Goal: Task Accomplishment & Management: Use online tool/utility

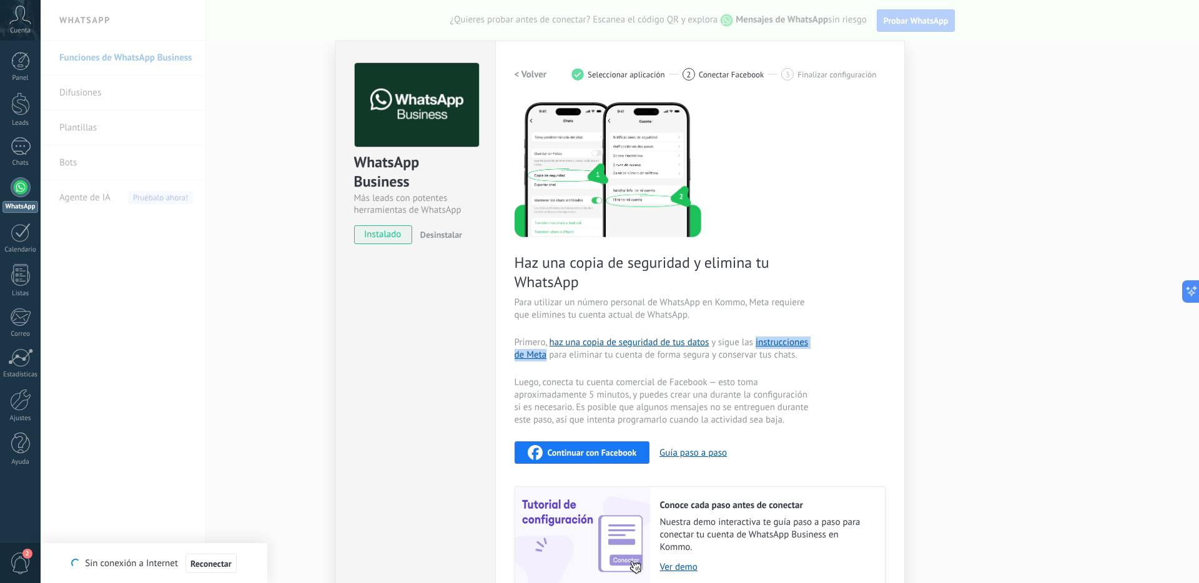
click at [931, 199] on div "WhatsApp Business Más leads con potentes herramientas de WhatsApp instalado Des…" at bounding box center [620, 291] width 1158 height 583
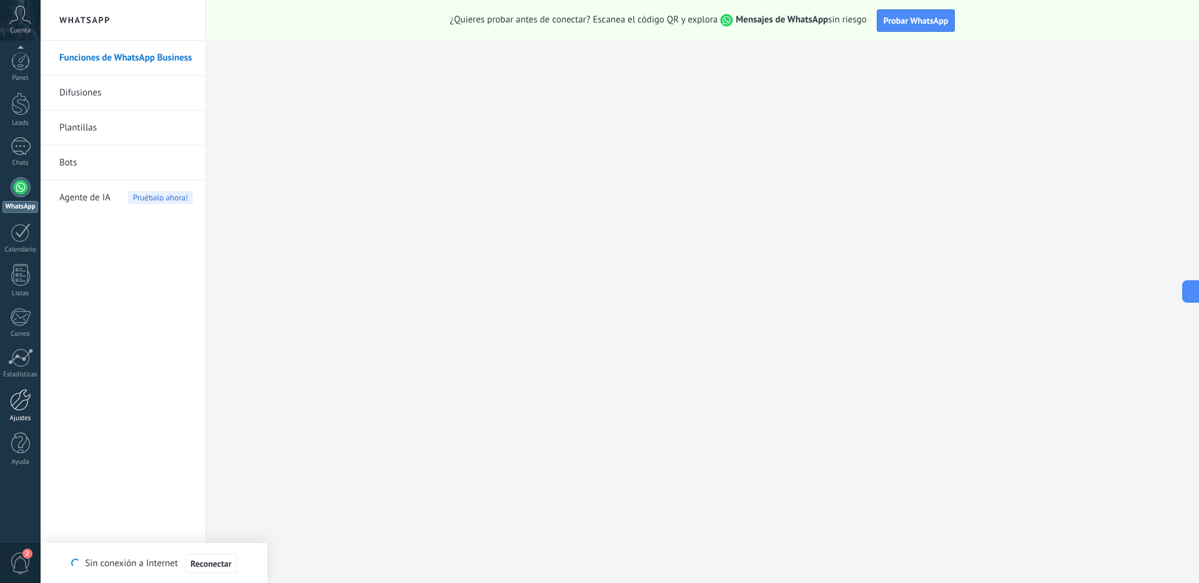
click at [19, 410] on div at bounding box center [20, 400] width 21 height 22
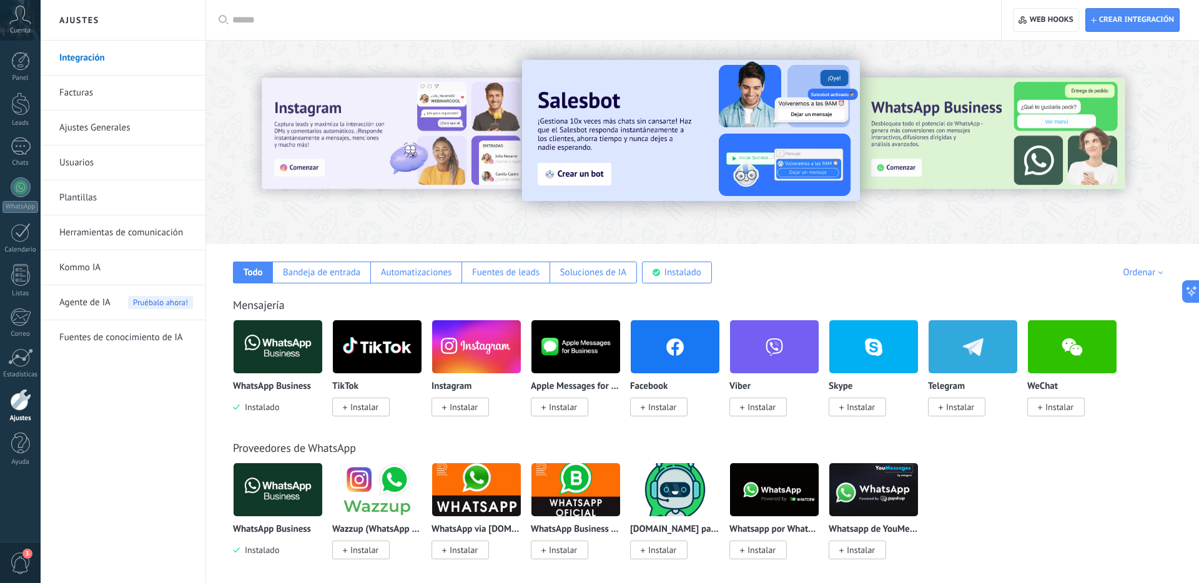
click at [1157, 271] on div "Ordenar" at bounding box center [1144, 273] width 44 height 12
click at [1104, 337] on div "Más popular" at bounding box center [1118, 336] width 105 height 21
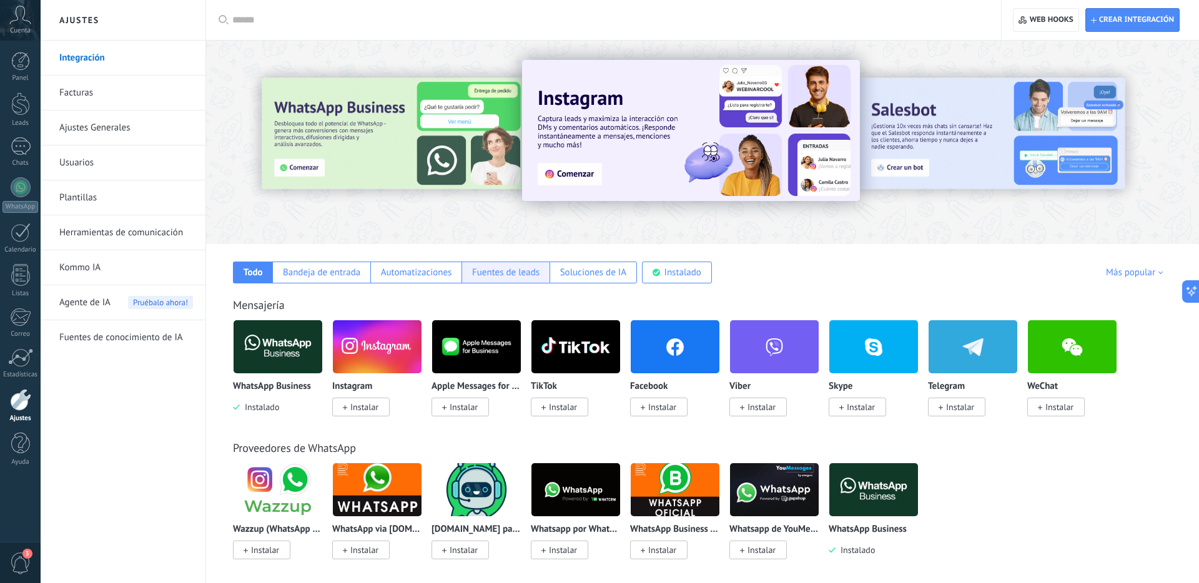
click at [497, 270] on div "Fuentes de leads" at bounding box center [505, 273] width 67 height 12
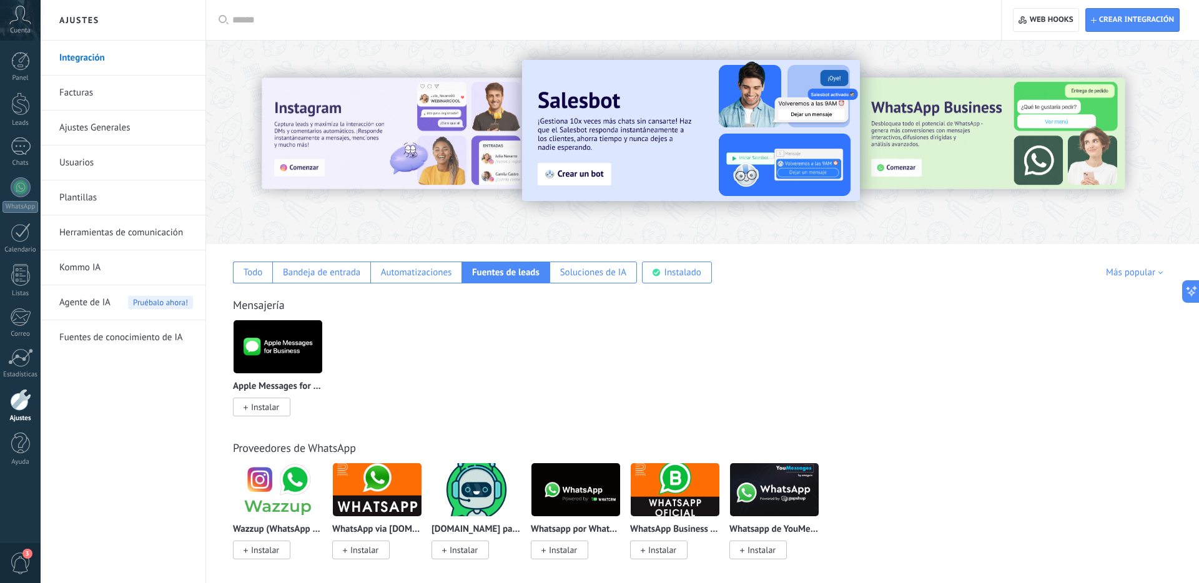
click at [277, 354] on img at bounding box center [277, 347] width 89 height 61
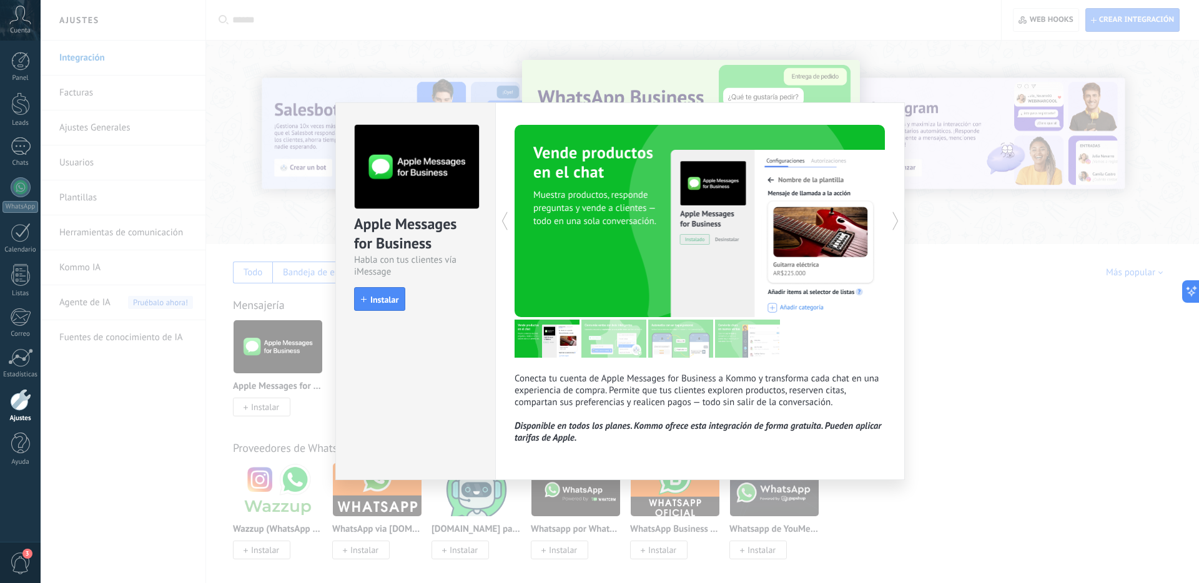
click at [946, 392] on div "Apple Messages for Business Habla con tus clientes vía iMessage install Instala…" at bounding box center [620, 291] width 1158 height 583
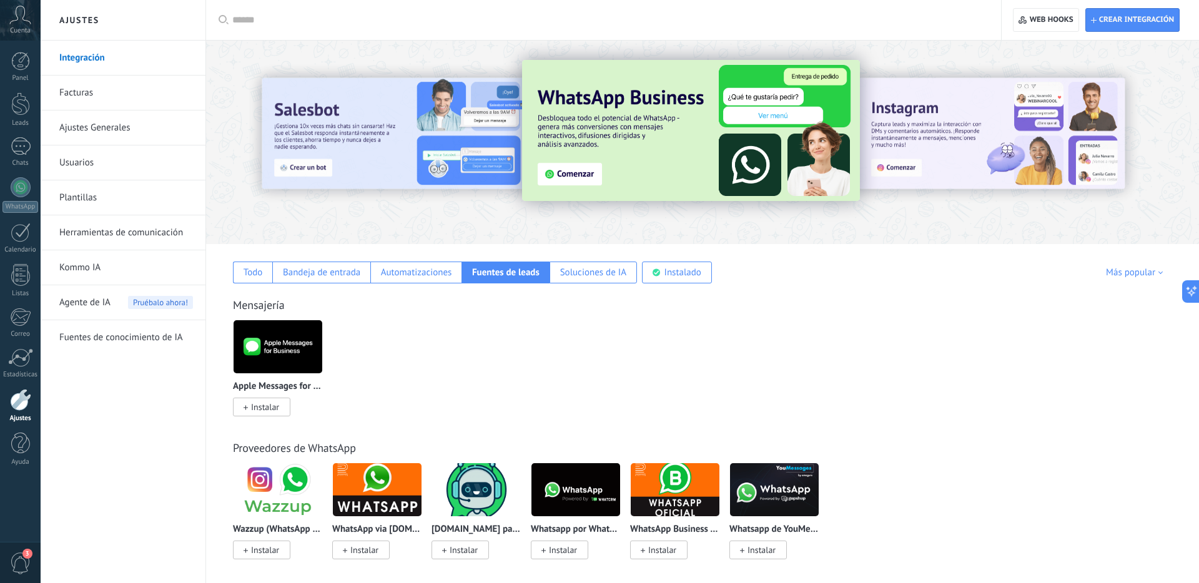
click at [277, 487] on img at bounding box center [277, 489] width 89 height 61
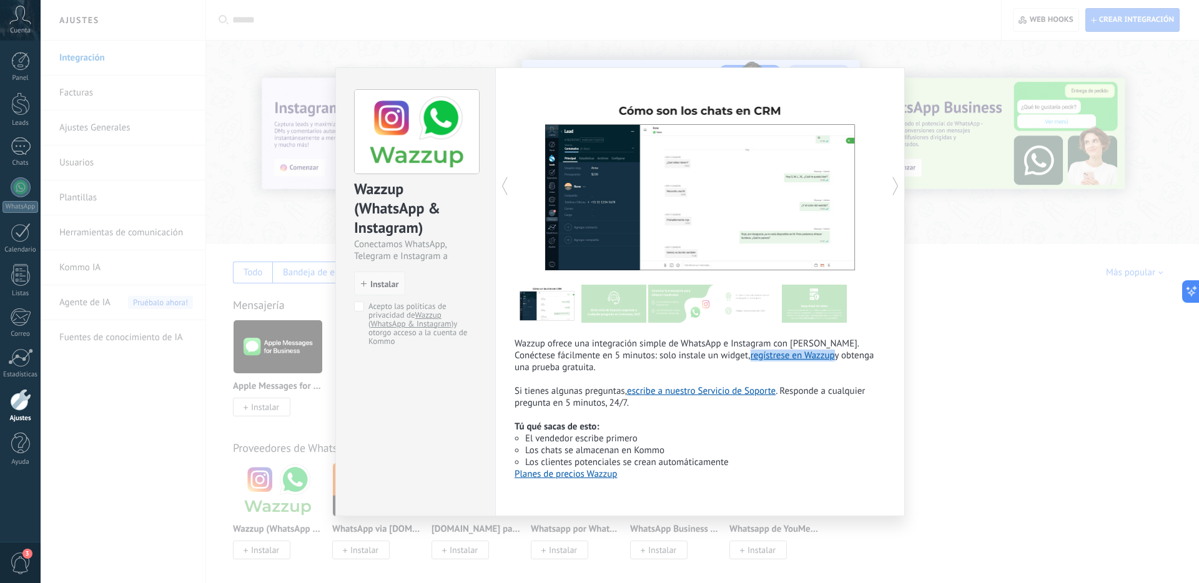
click at [383, 285] on span "Instalar" at bounding box center [384, 284] width 28 height 9
click at [377, 275] on button "Instalar" at bounding box center [379, 284] width 51 height 24
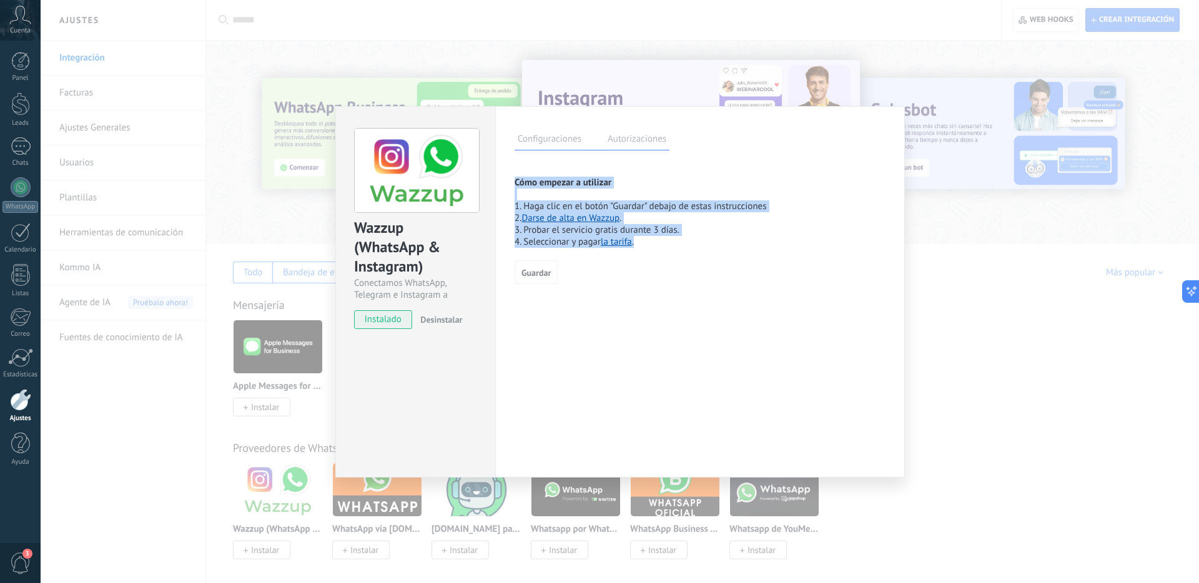
drag, startPoint x: 657, startPoint y: 242, endPoint x: 516, endPoint y: 180, distance: 153.7
click at [516, 180] on p "Cómo empezar a utilizar 1. Haga clic en el botón "Guardar" debajo de estas inst…" at bounding box center [699, 206] width 371 height 83
copy p "Cómo empezar a utilizar 1. Haga clic en el botón "Guardar" debajo de estas inst…"
click at [631, 140] on label "Autorizaciones" at bounding box center [636, 141] width 65 height 18
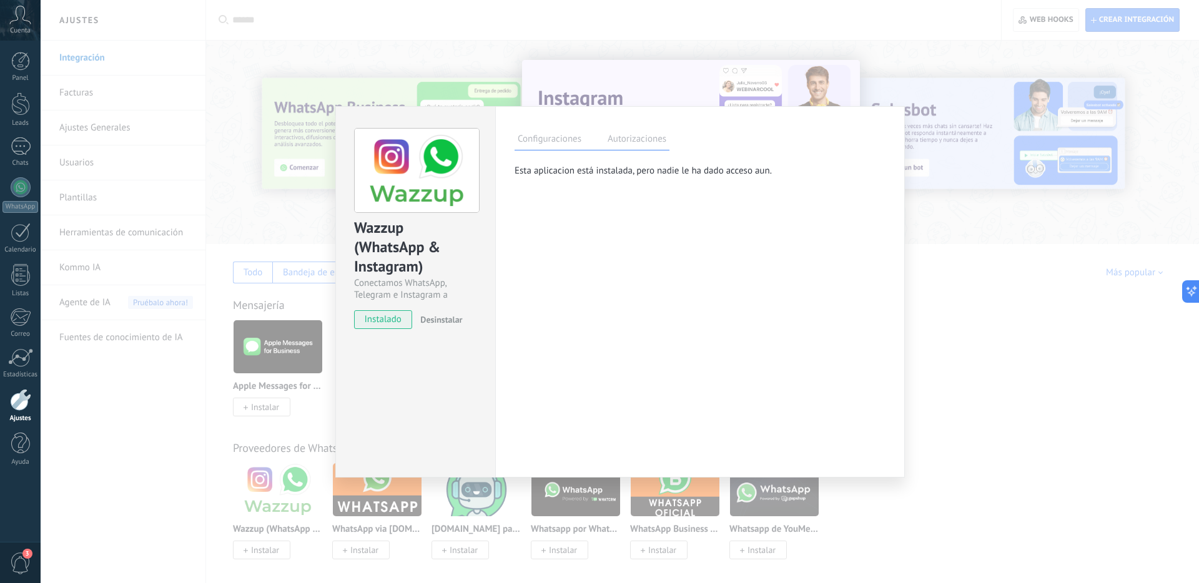
click at [549, 140] on label "Configuraciones" at bounding box center [549, 141] width 70 height 18
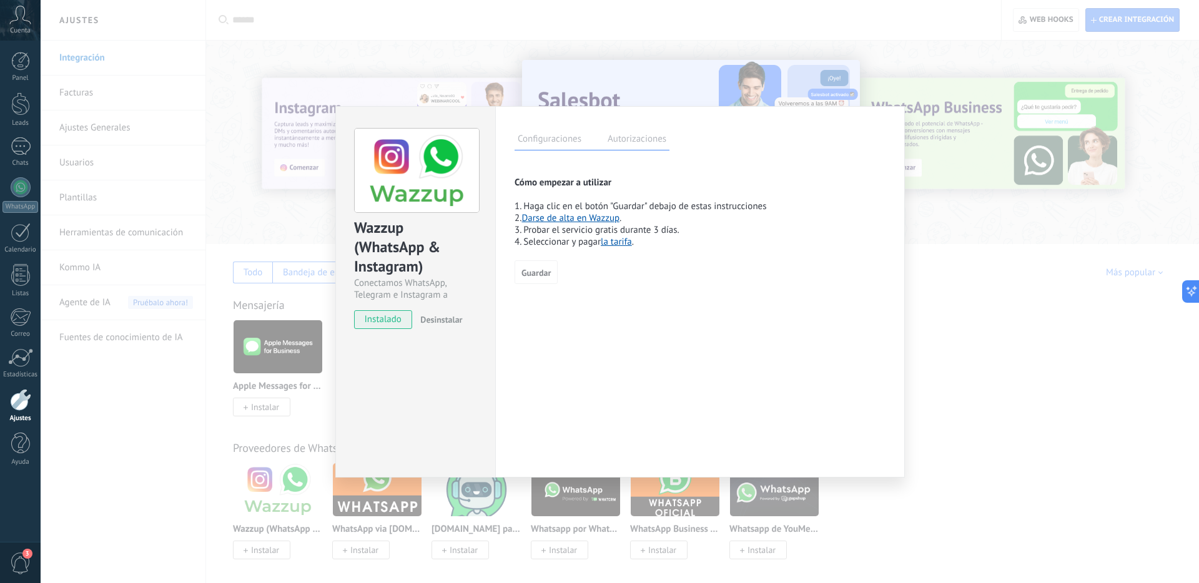
click at [622, 145] on label "Autorizaciones" at bounding box center [636, 141] width 65 height 18
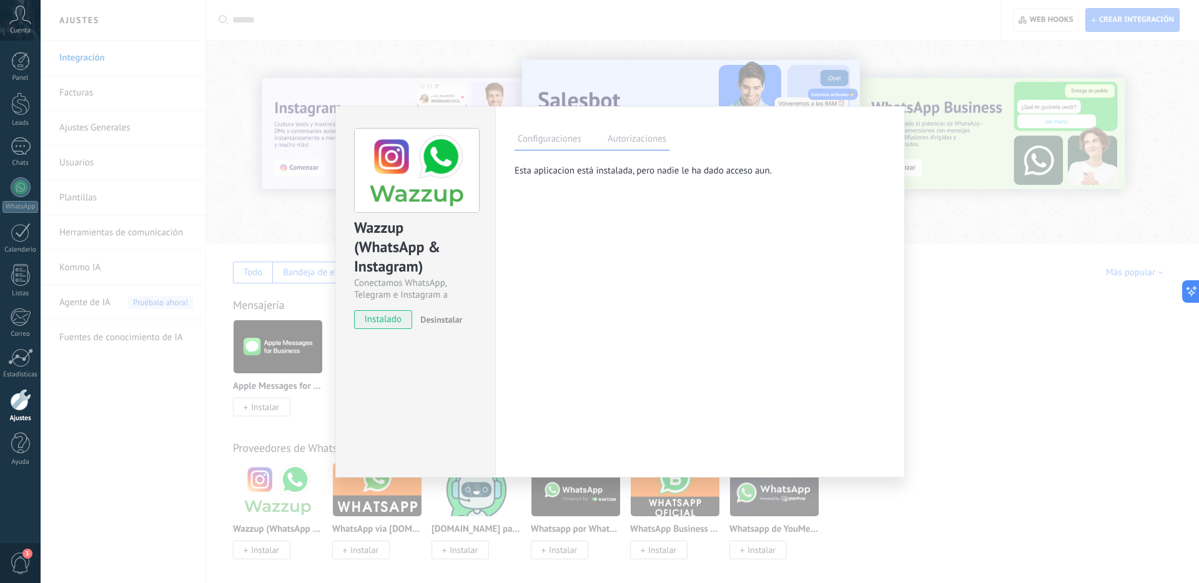
click at [549, 139] on label "Configuraciones" at bounding box center [549, 141] width 70 height 18
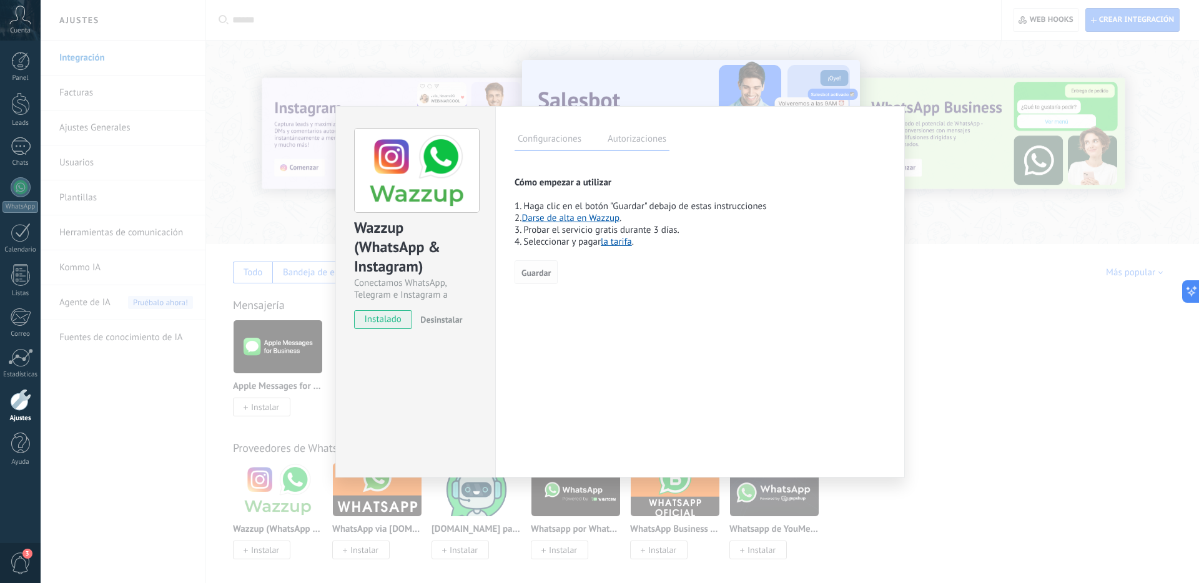
click at [536, 276] on span "Guardar" at bounding box center [535, 272] width 29 height 9
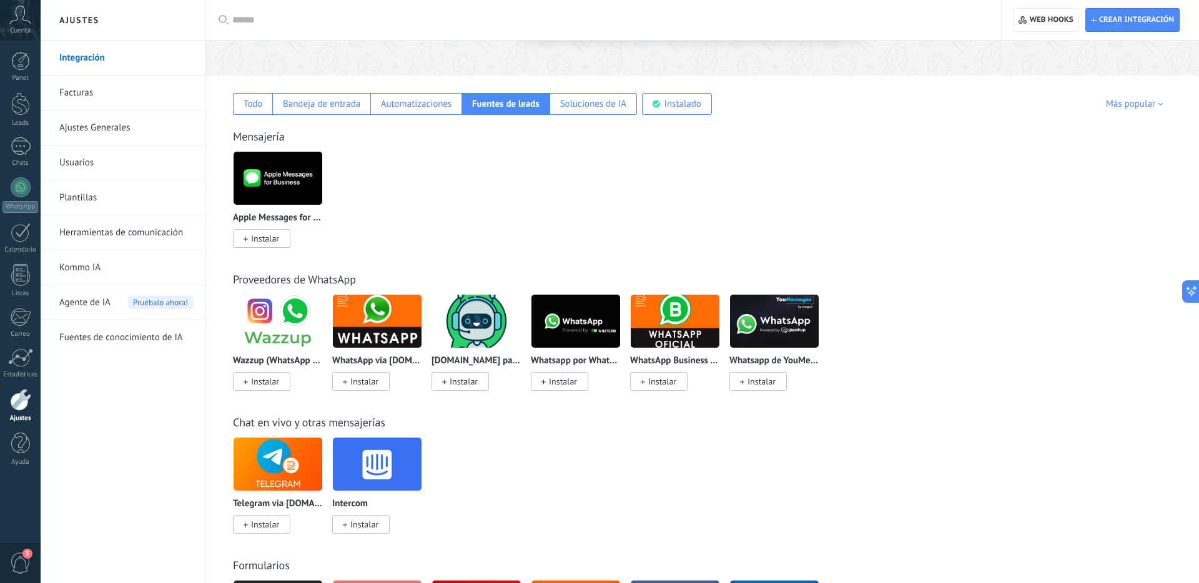
scroll to position [164, 0]
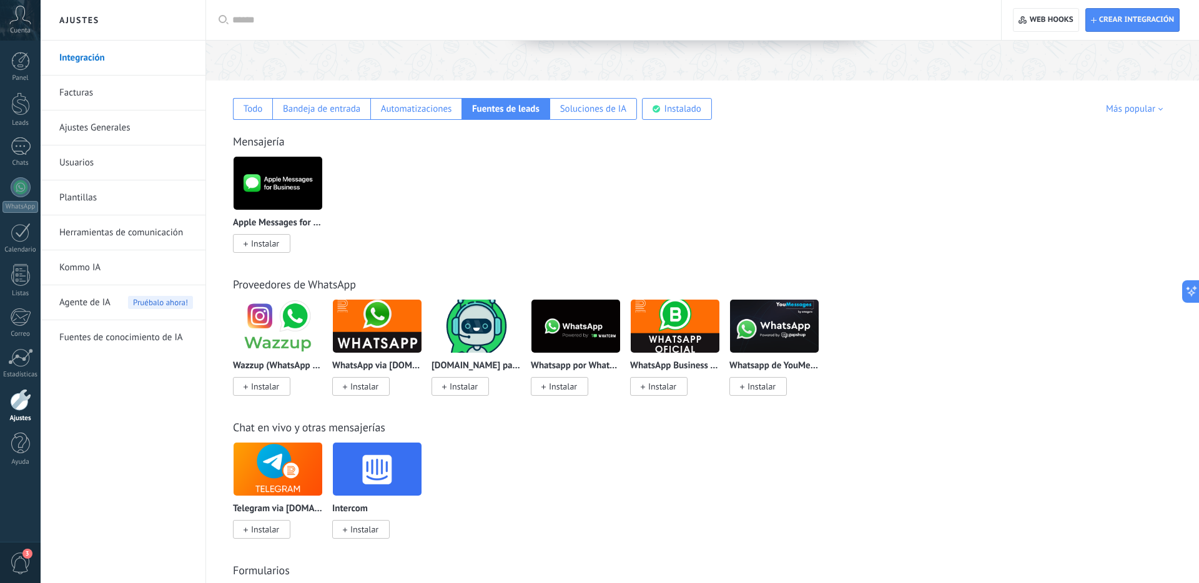
click at [385, 340] on img at bounding box center [377, 326] width 89 height 61
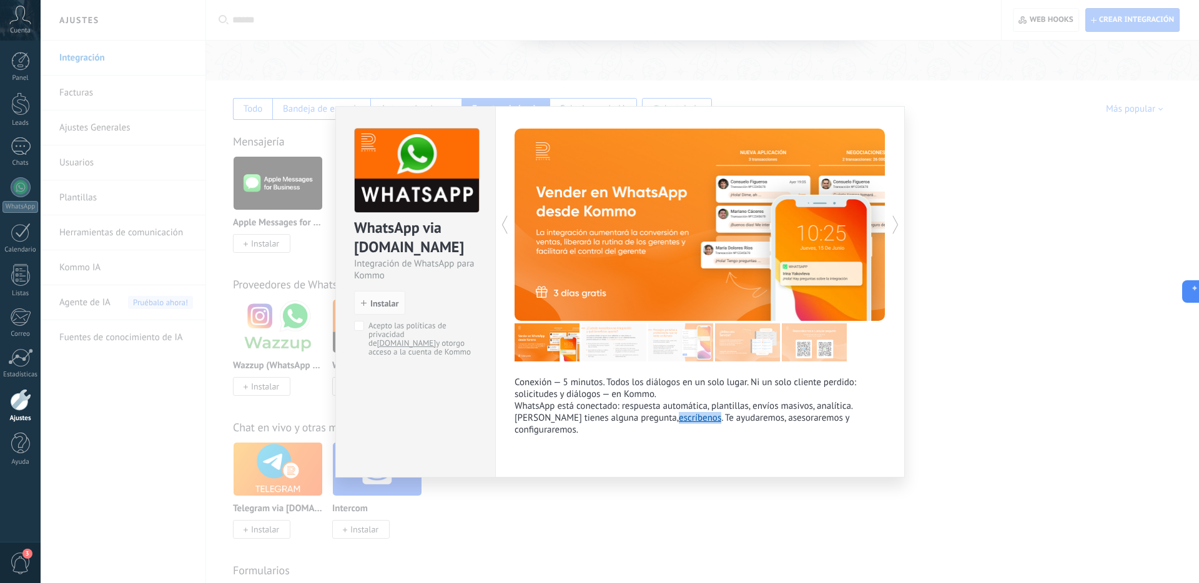
click at [1040, 197] on div "WhatsApp via [DOMAIN_NAME] Integración de WhatsApp para Kommo install Instalar …" at bounding box center [620, 291] width 1158 height 583
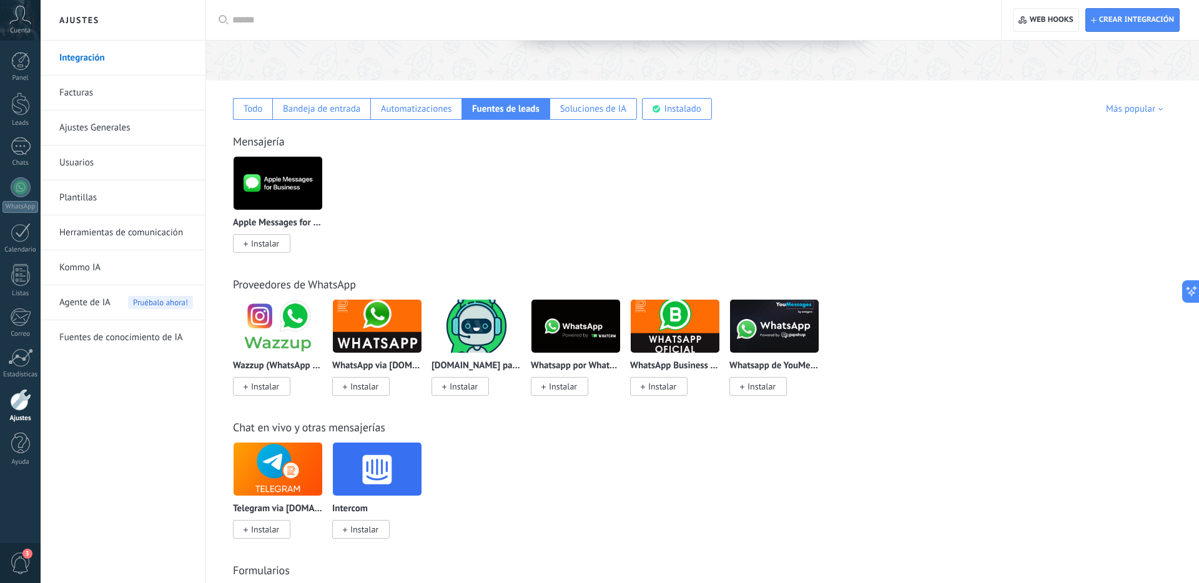
click at [490, 333] on img at bounding box center [476, 326] width 89 height 61
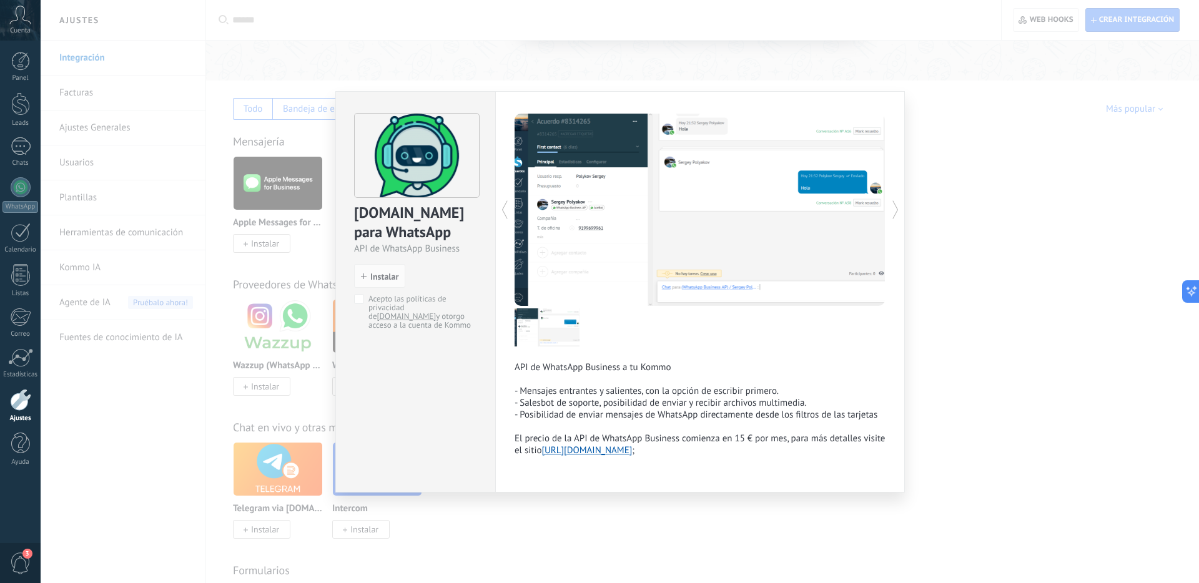
click at [959, 433] on div "[DOMAIN_NAME] para WhatsApp API de WhatsApp Business install Instalar Acepto la…" at bounding box center [620, 291] width 1158 height 583
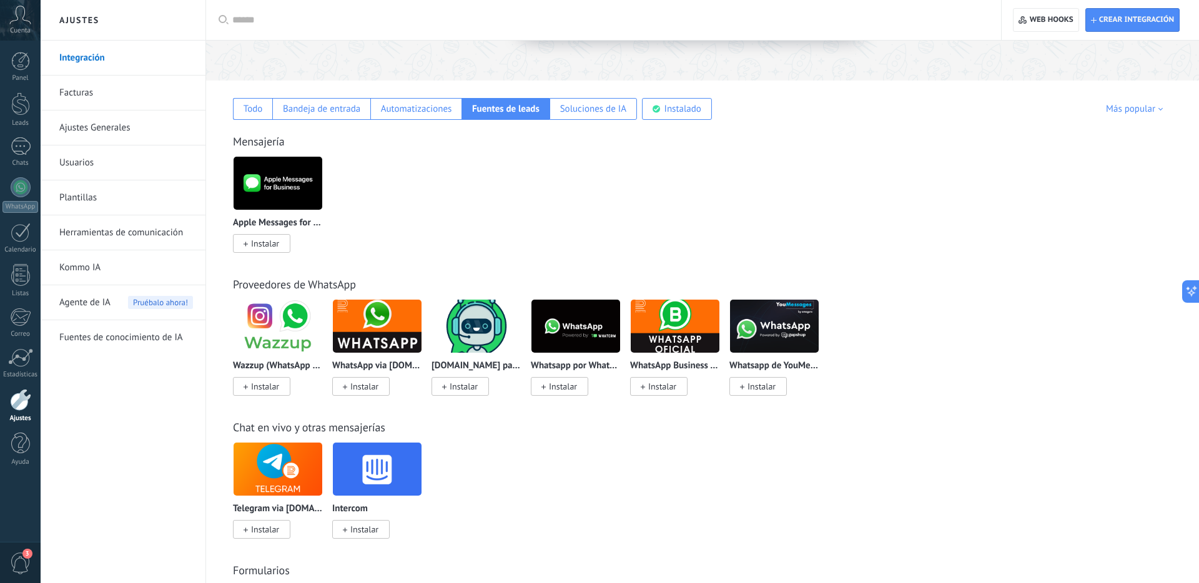
click at [579, 330] on img at bounding box center [575, 326] width 89 height 61
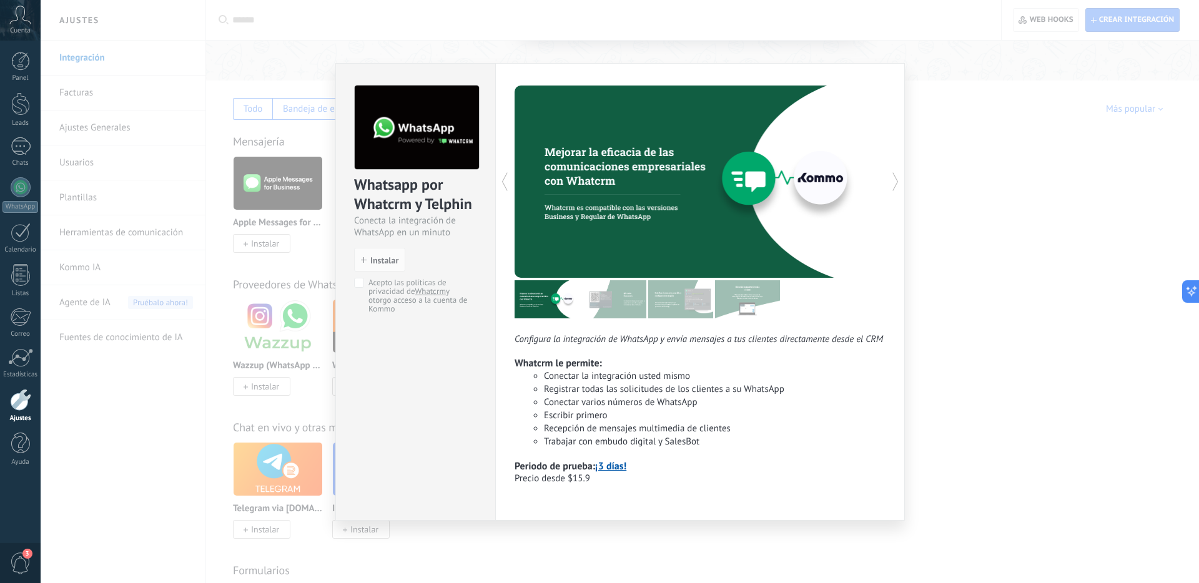
click at [928, 424] on div "Whatsapp por Whatcrm y Telphin Conecta la integración de WhatsApp en un minuto …" at bounding box center [620, 291] width 1158 height 583
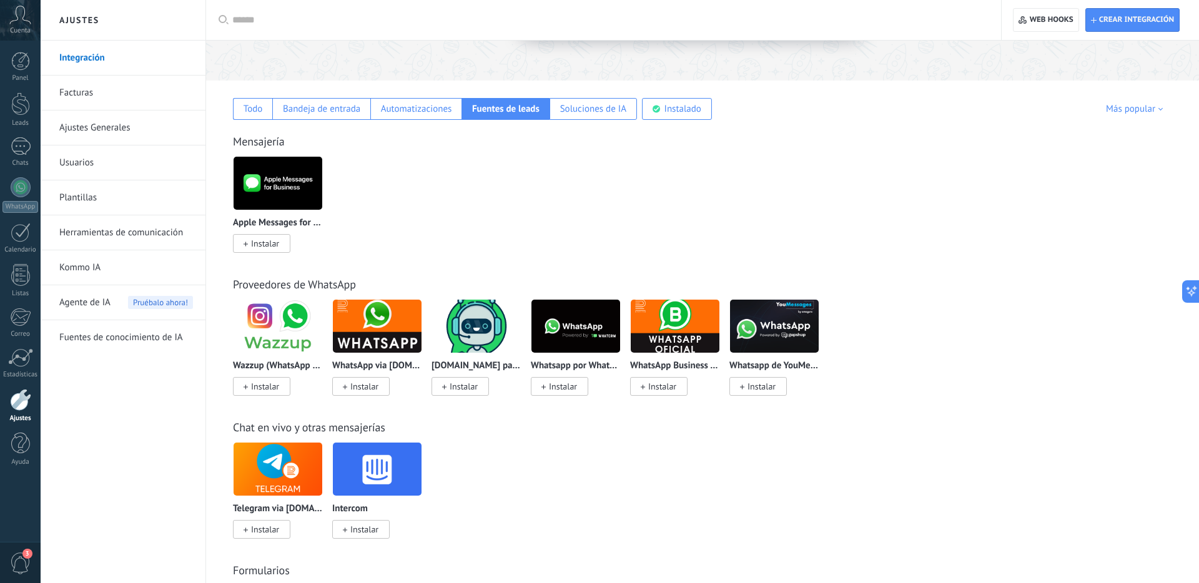
click at [691, 340] on img at bounding box center [675, 326] width 89 height 61
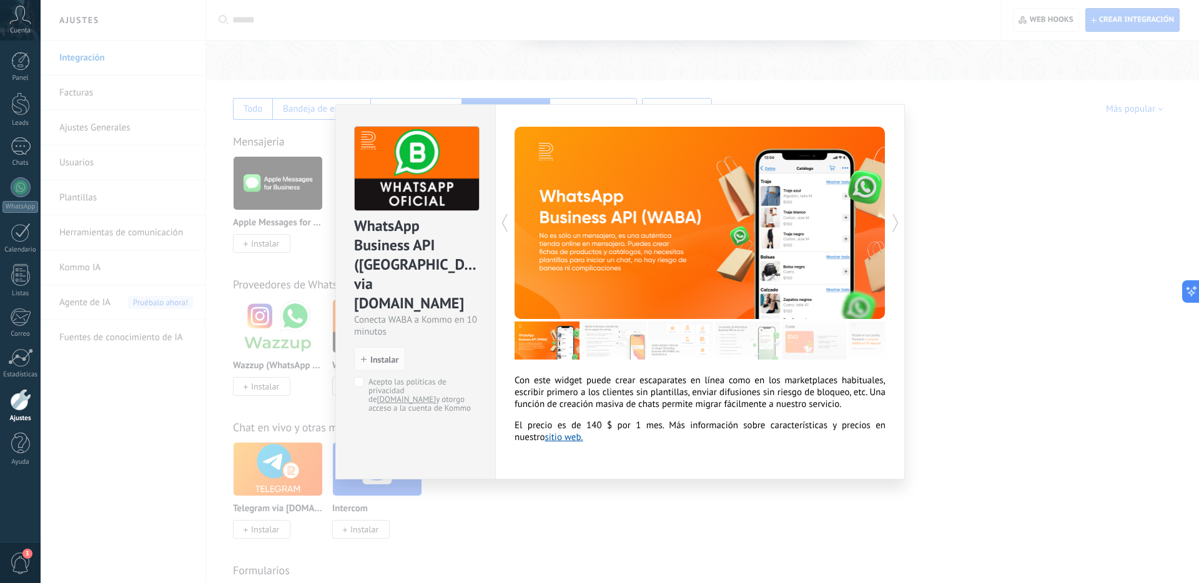
click at [944, 410] on div "WhatsApp Business API ([GEOGRAPHIC_DATA]) via [DOMAIN_NAME] Conecta WABA a Komm…" at bounding box center [620, 291] width 1158 height 583
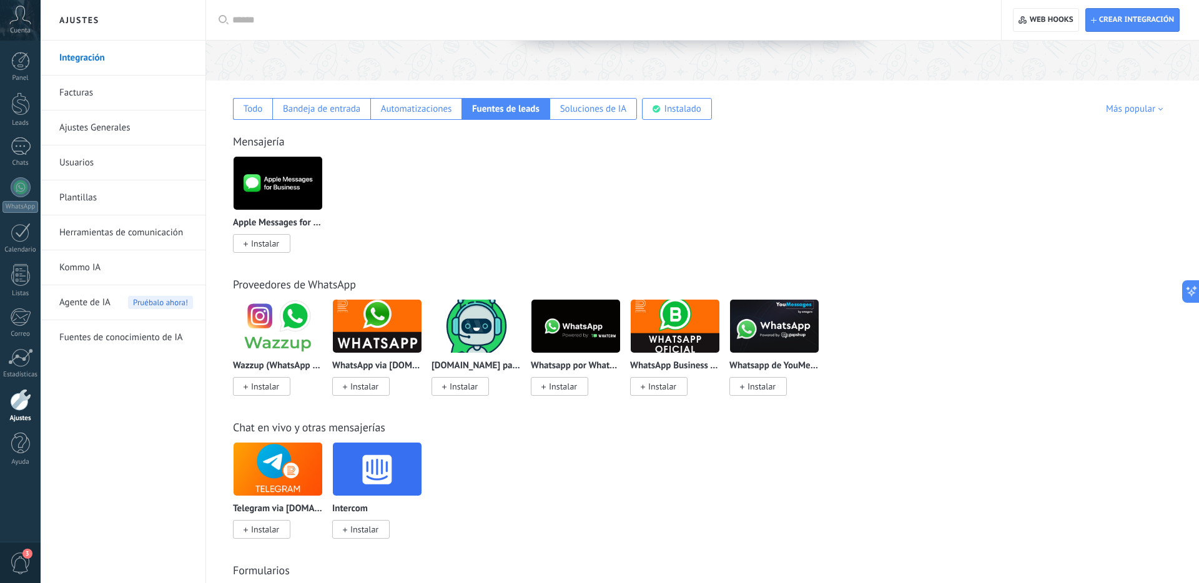
click at [775, 325] on img at bounding box center [774, 326] width 89 height 61
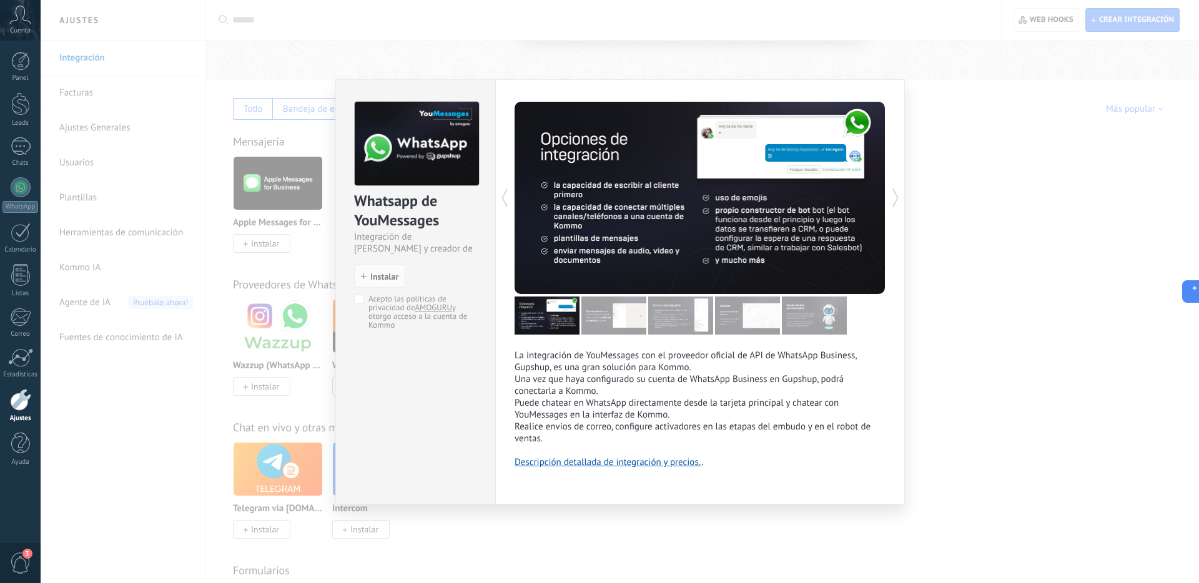
click at [1029, 157] on div "Whatsapp de YouMessages Integración de Whatsapp y creador de bots install Insta…" at bounding box center [620, 291] width 1158 height 583
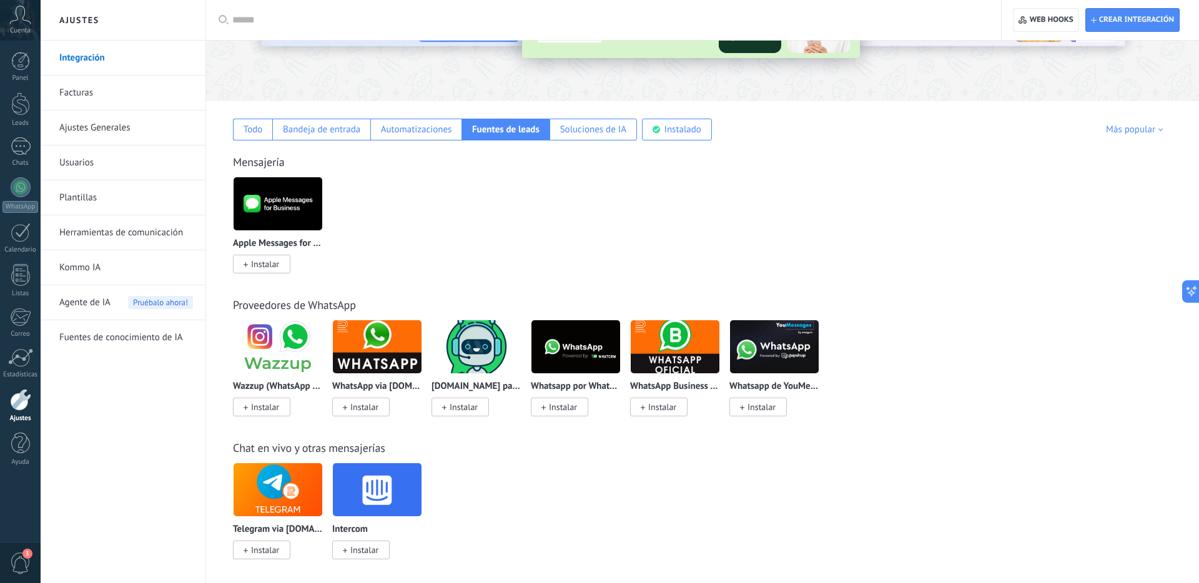
scroll to position [47, 0]
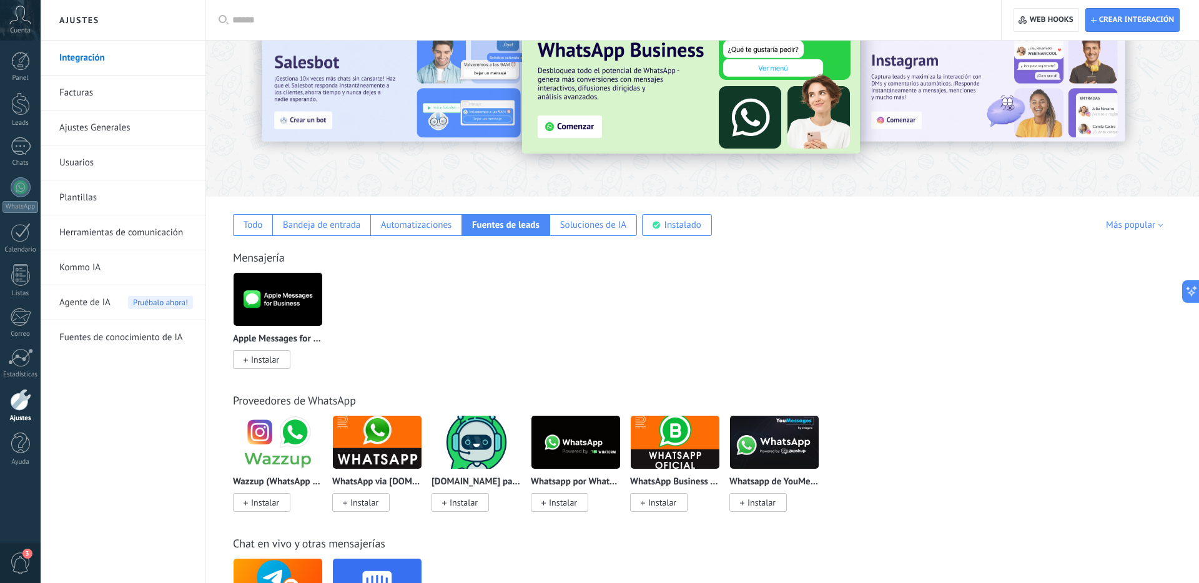
click at [21, 557] on span "3" at bounding box center [20, 563] width 21 height 22
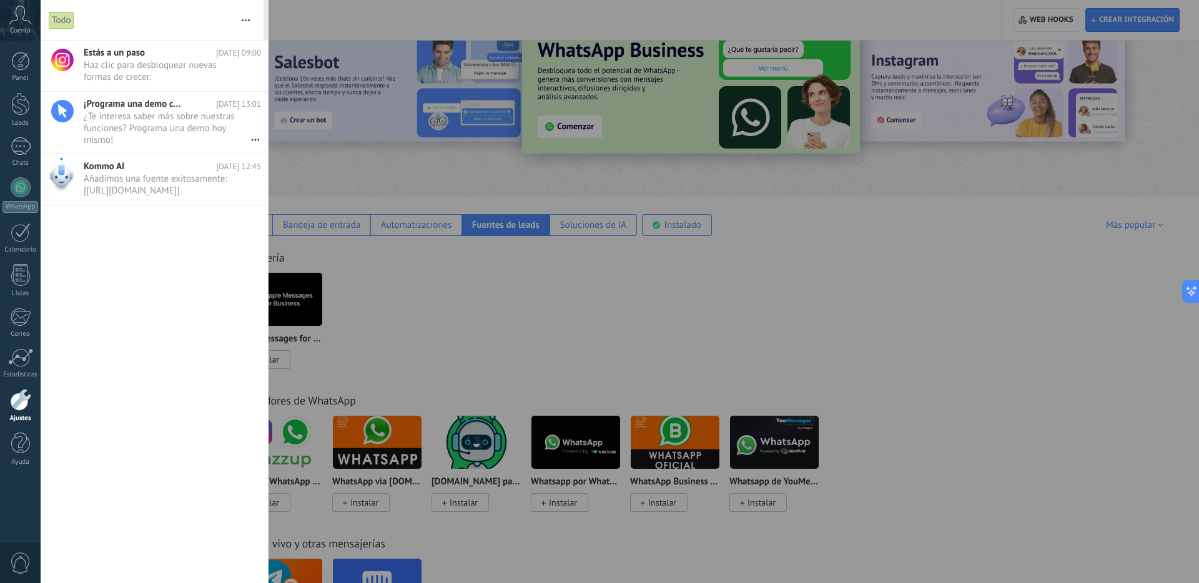
click at [434, 287] on div at bounding box center [599, 291] width 1199 height 583
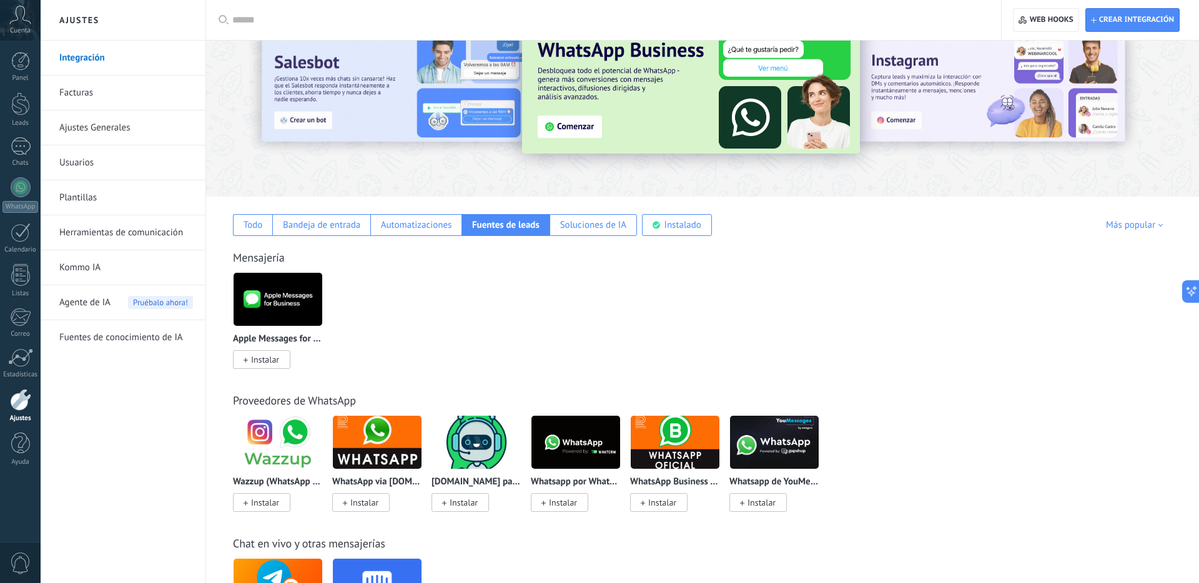
scroll to position [0, 0]
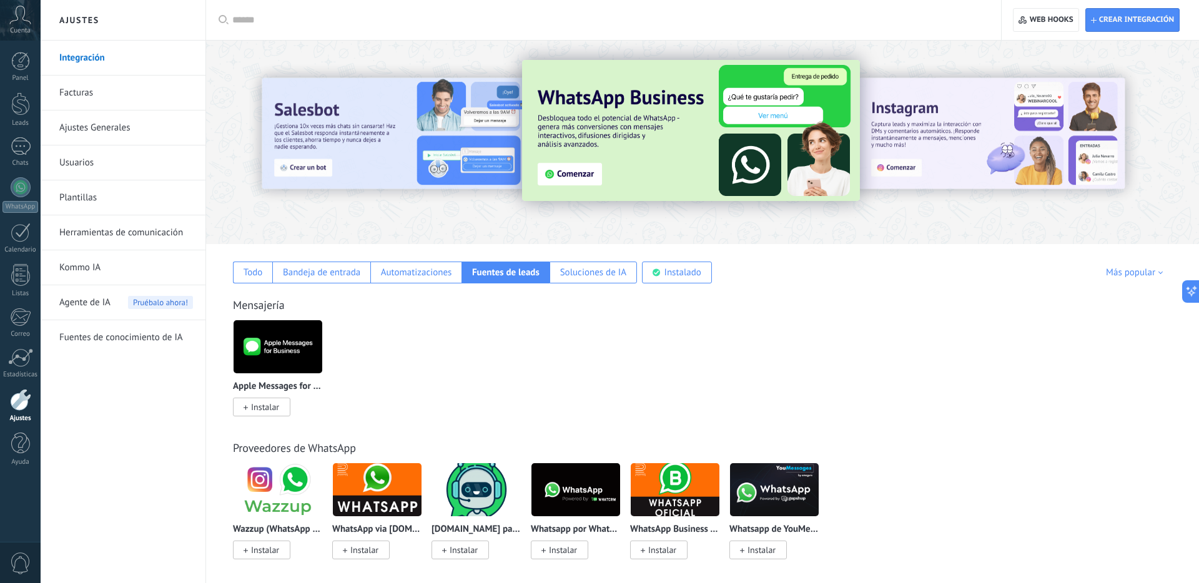
click at [19, 24] on div "Cuenta" at bounding box center [20, 20] width 41 height 41
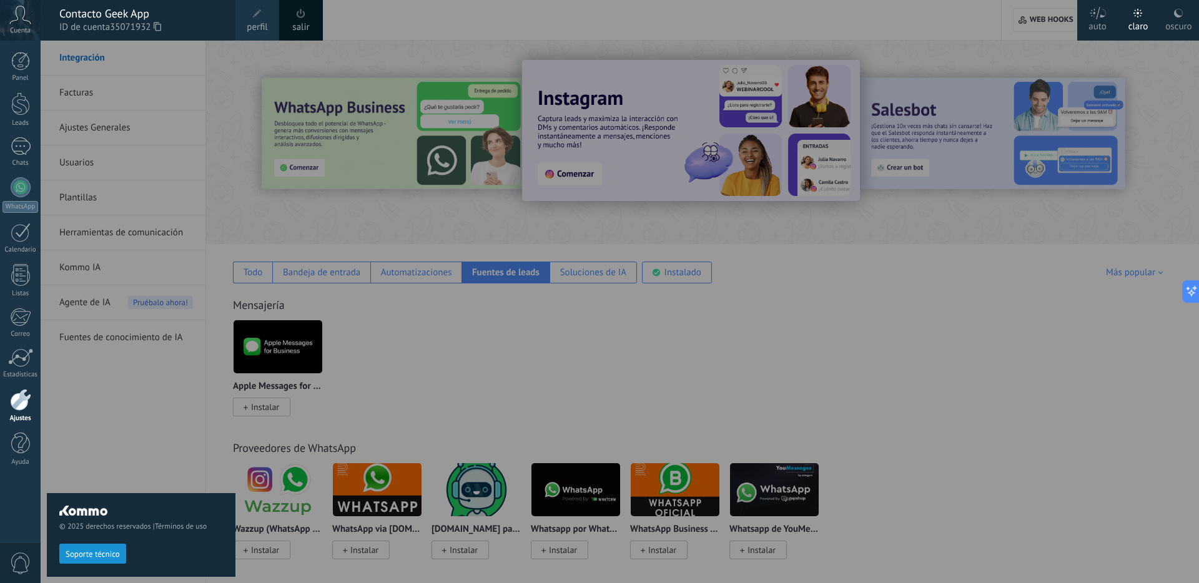
click at [579, 326] on div at bounding box center [640, 291] width 1199 height 583
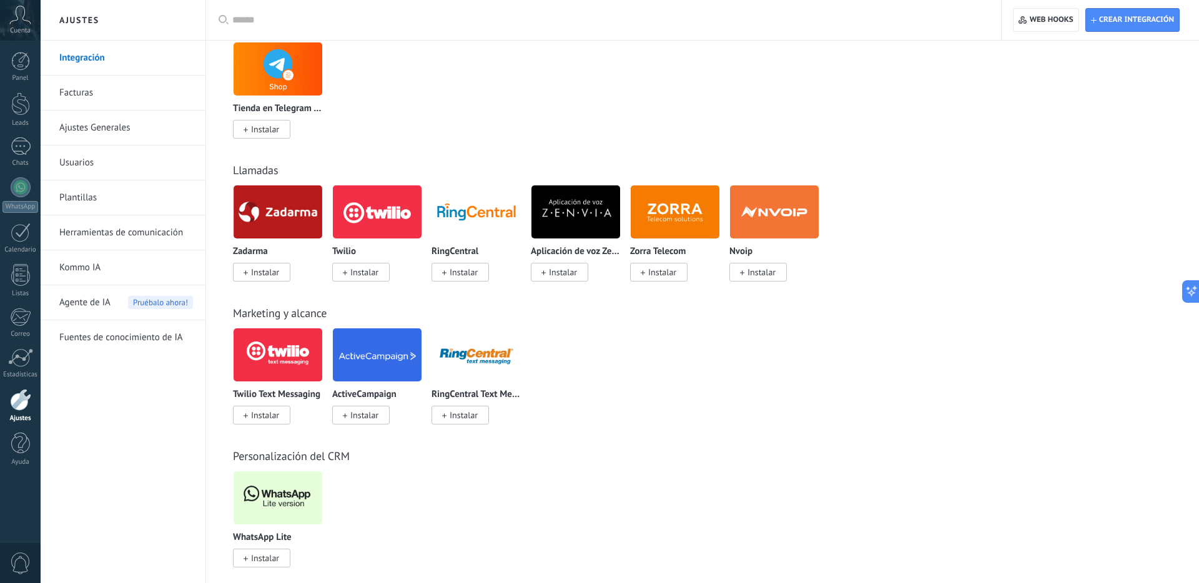
scroll to position [865, 0]
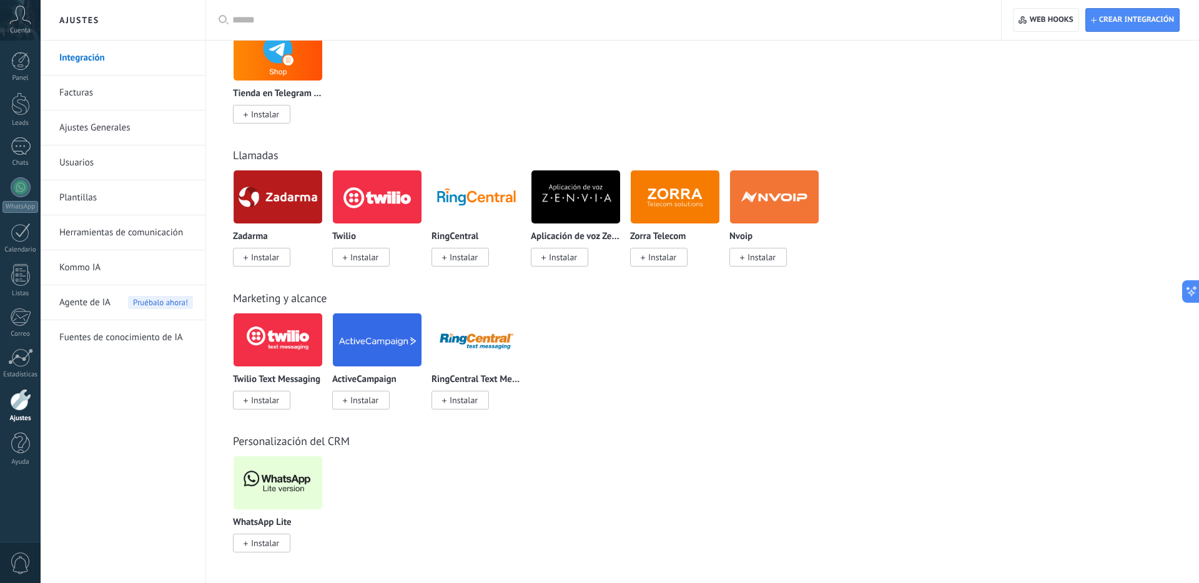
click at [291, 488] on img at bounding box center [277, 483] width 89 height 61
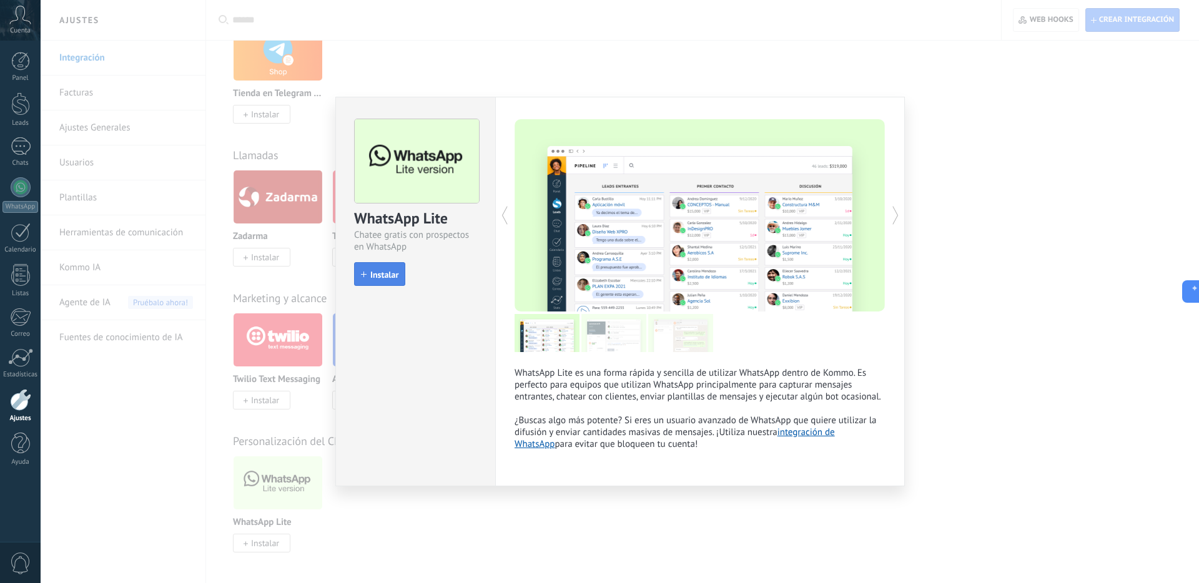
click at [386, 270] on span "Instalar" at bounding box center [384, 274] width 28 height 9
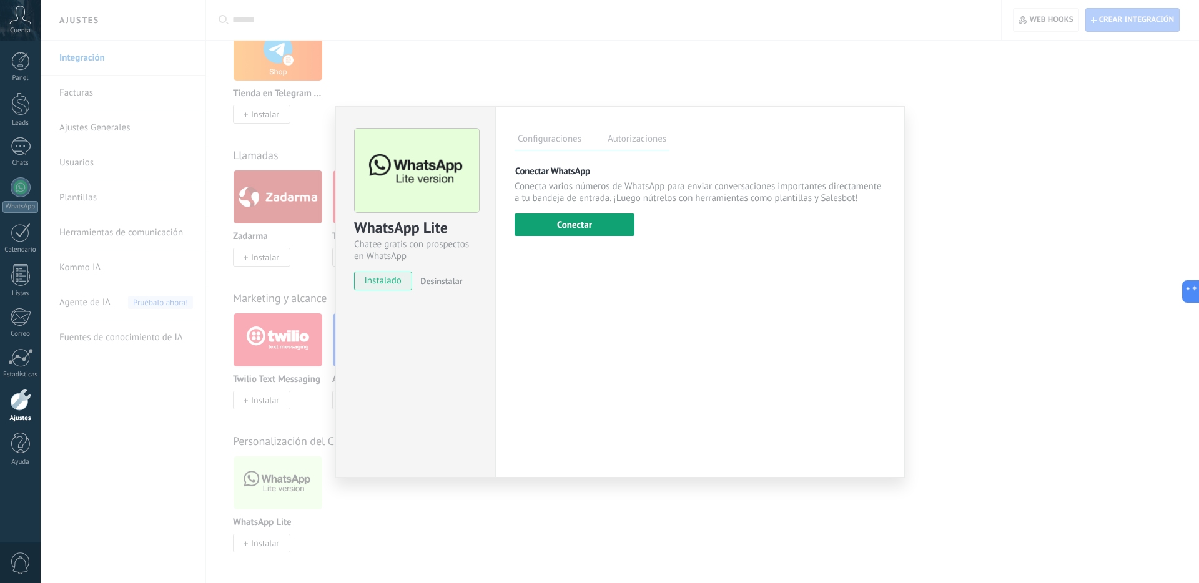
click at [616, 223] on button "Conectar" at bounding box center [574, 224] width 120 height 22
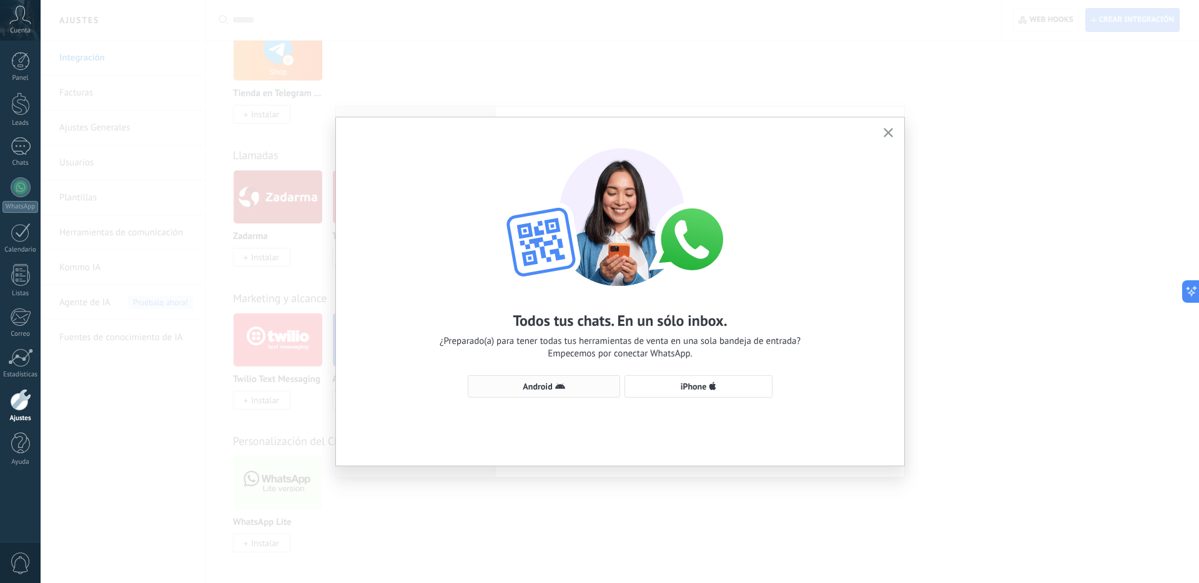
click at [551, 390] on span "Android" at bounding box center [537, 386] width 29 height 9
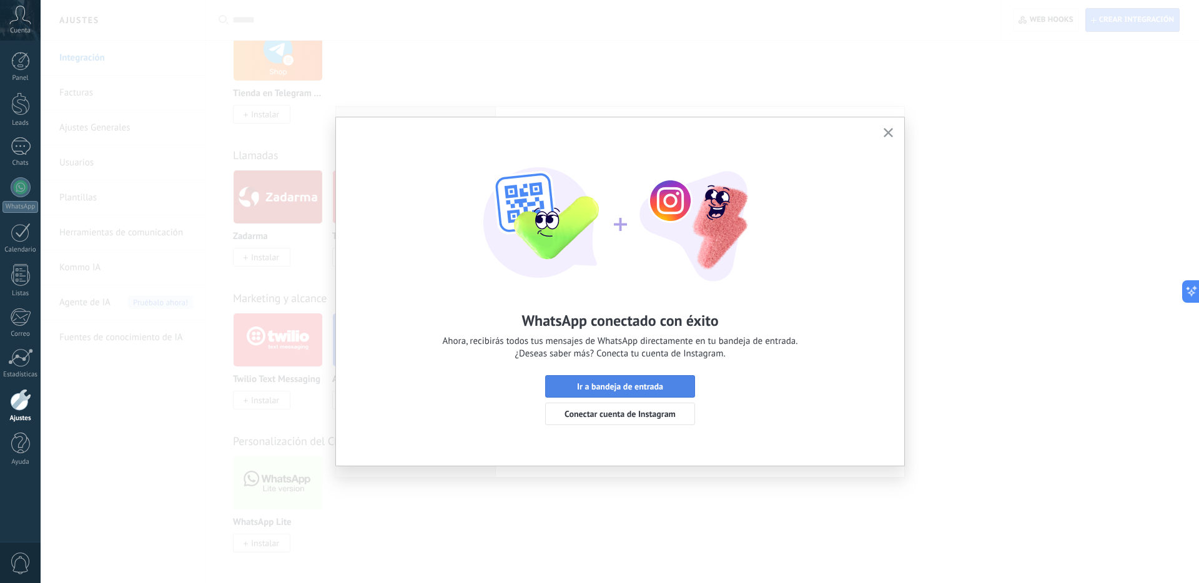
click at [665, 383] on span "Ir a bandeja de entrada" at bounding box center [620, 386] width 136 height 9
